Goal: Navigation & Orientation: Find specific page/section

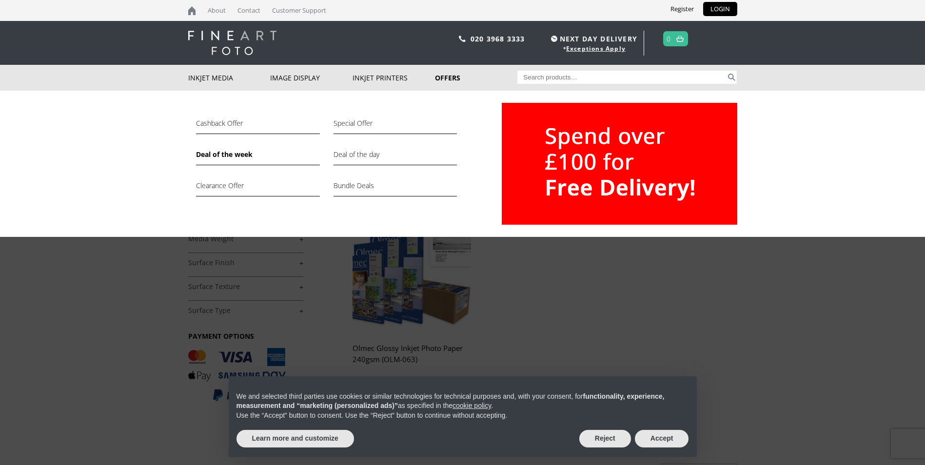
click at [445, 76] on link "Offers" at bounding box center [476, 78] width 82 height 26
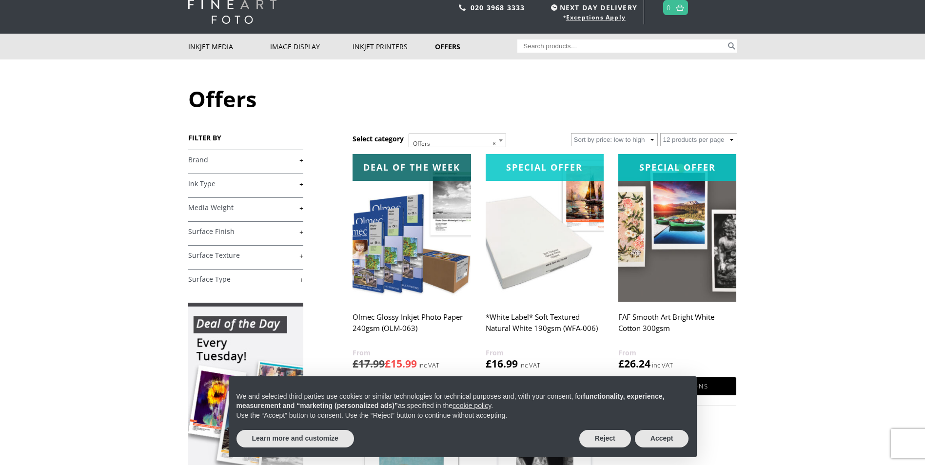
scroll to position [49, 0]
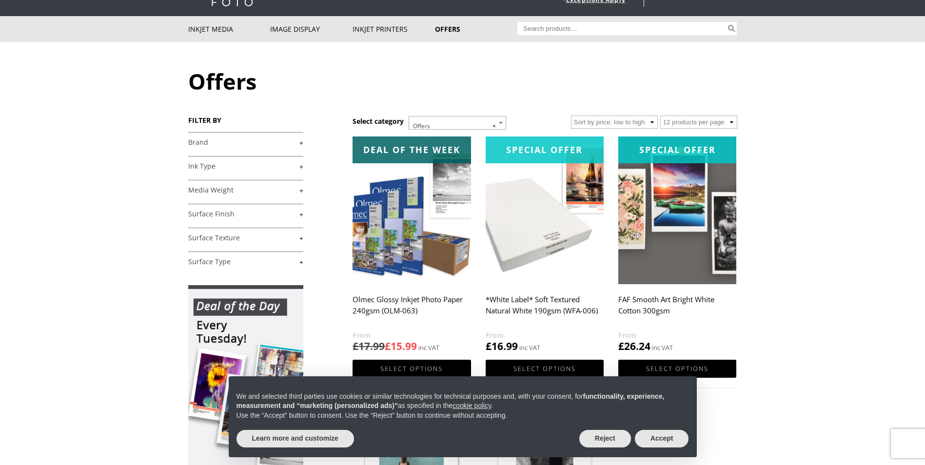
click at [195, 166] on link "+" at bounding box center [245, 166] width 115 height 9
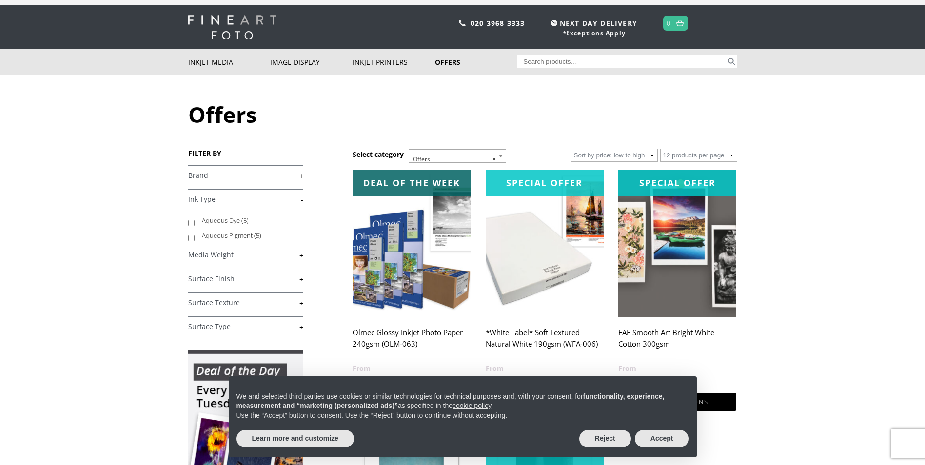
scroll to position [0, 0]
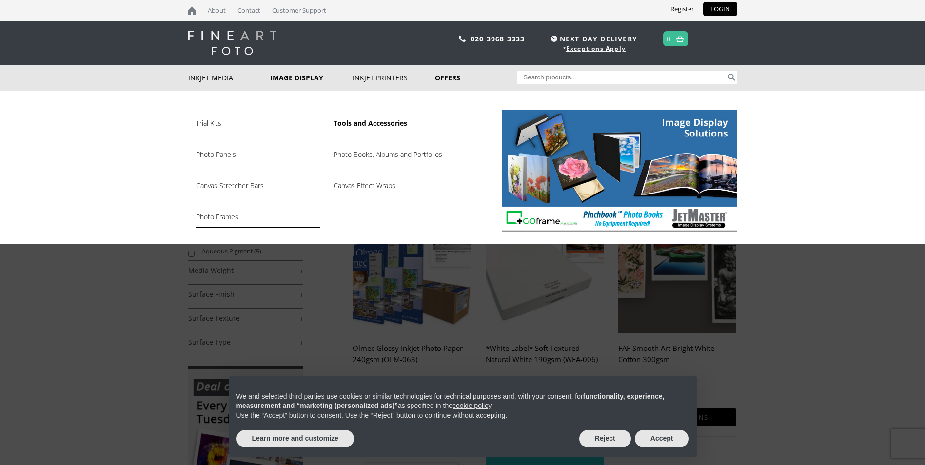
click at [374, 120] on link "Tools and Accessories" at bounding box center [395, 126] width 123 height 17
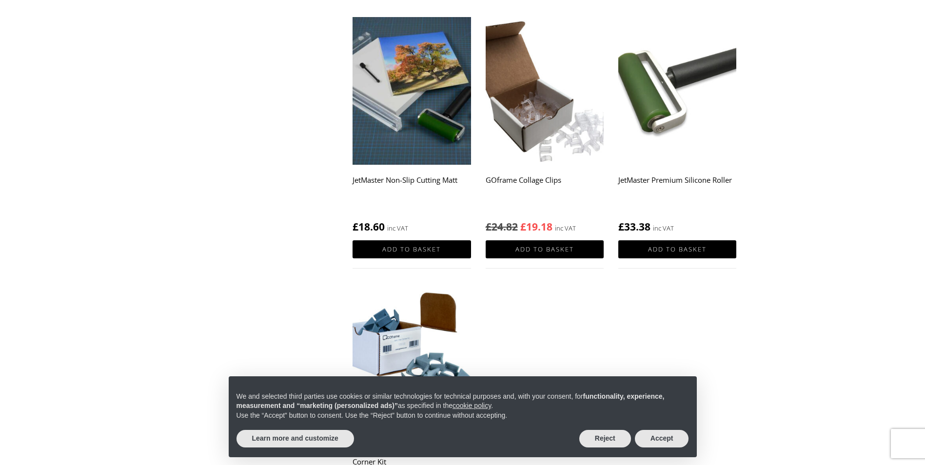
scroll to position [98, 0]
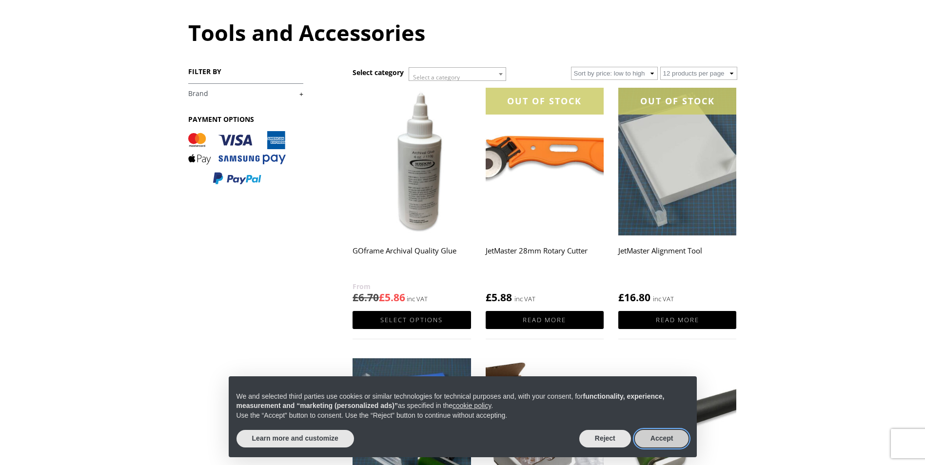
click at [669, 442] on button "Accept" at bounding box center [662, 439] width 54 height 18
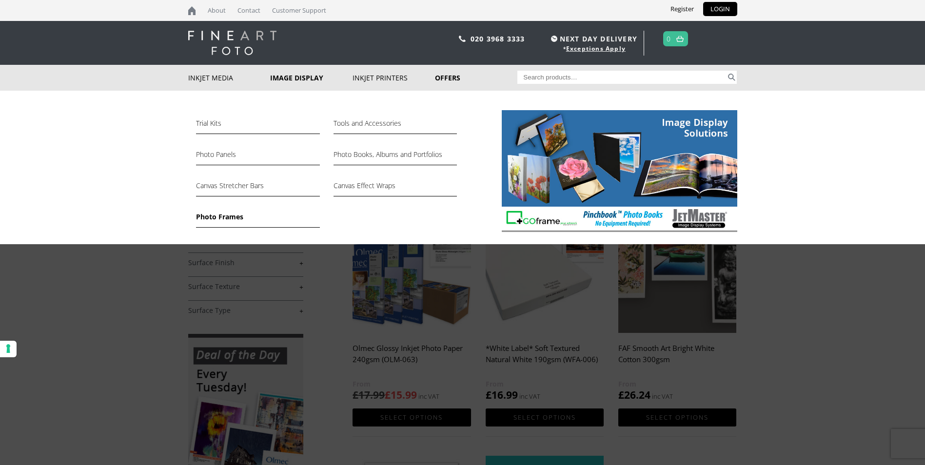
click at [224, 217] on link "Photo Frames" at bounding box center [257, 219] width 123 height 17
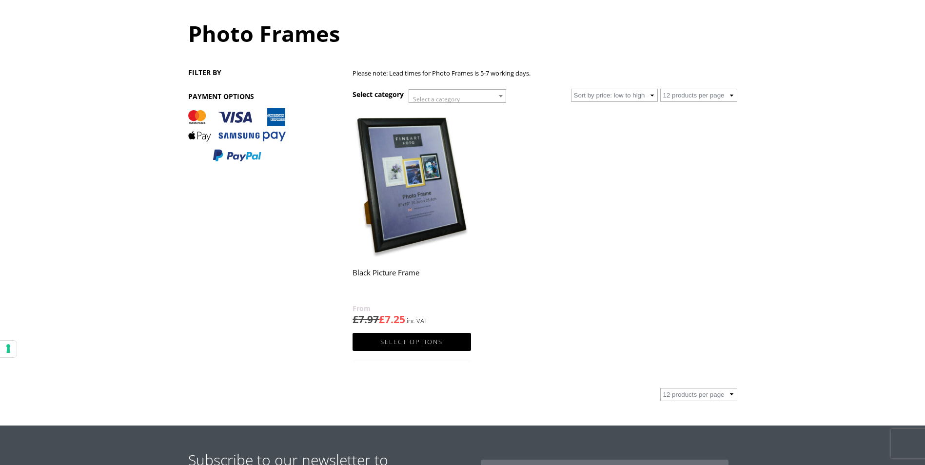
scroll to position [98, 0]
